Goal: Navigation & Orientation: Find specific page/section

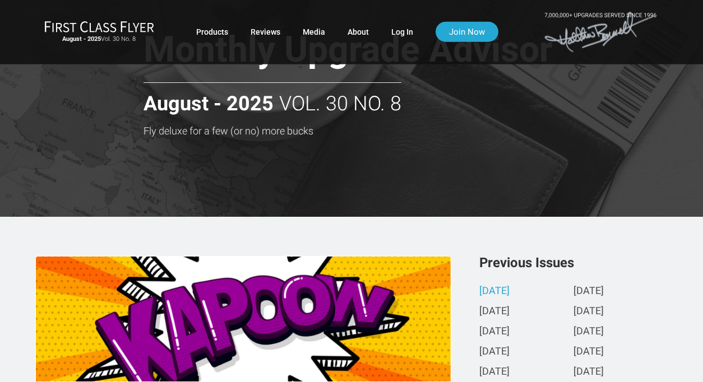
scroll to position [78, 0]
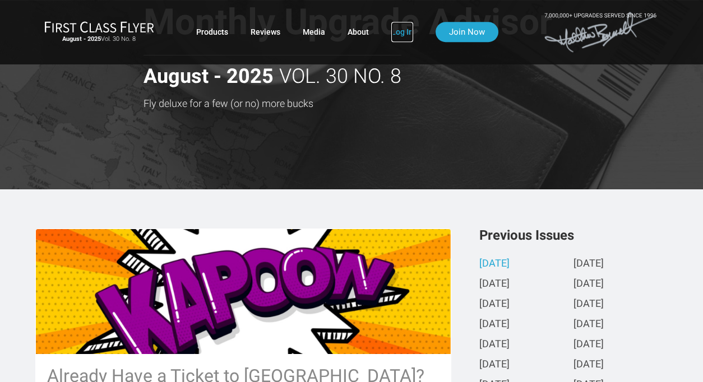
click at [400, 29] on link "Log In" at bounding box center [402, 32] width 22 height 20
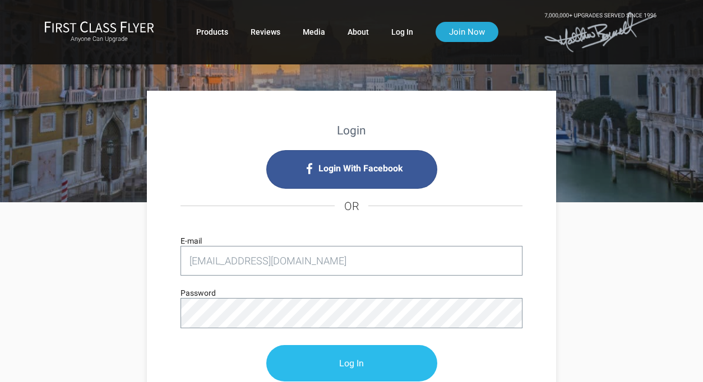
click at [354, 364] on input "Log In" at bounding box center [351, 363] width 171 height 36
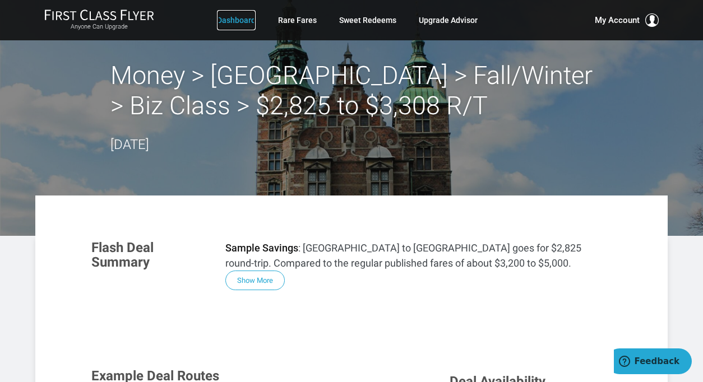
click at [241, 16] on link "Dashboard" at bounding box center [236, 20] width 39 height 20
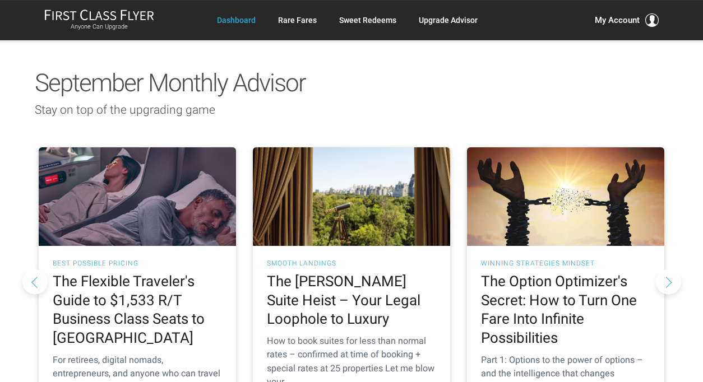
scroll to position [1008, 0]
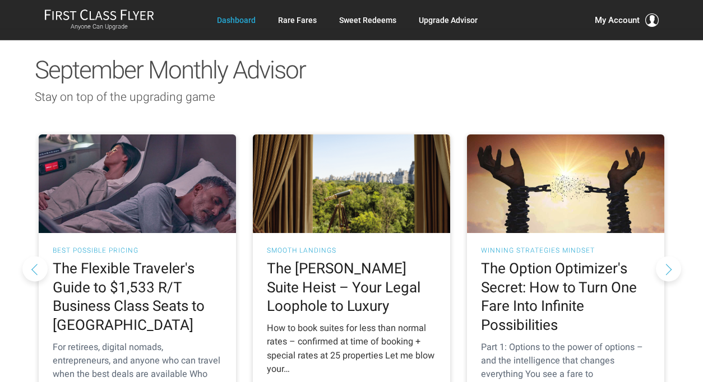
click at [326, 322] on div "How to book suites for less than normal rates – confirmed at time of booking + …" at bounding box center [351, 349] width 169 height 54
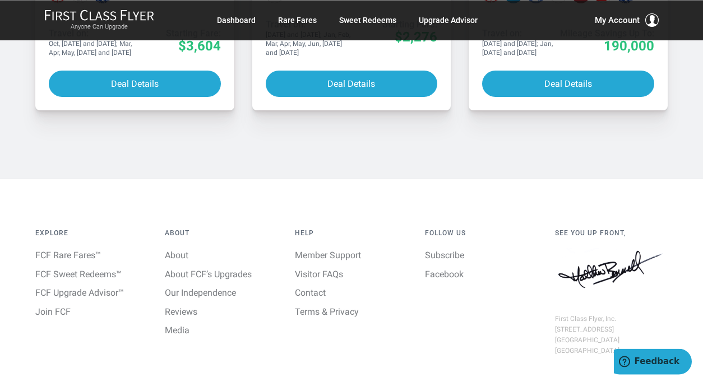
scroll to position [5874, 0]
